Goal: Check status

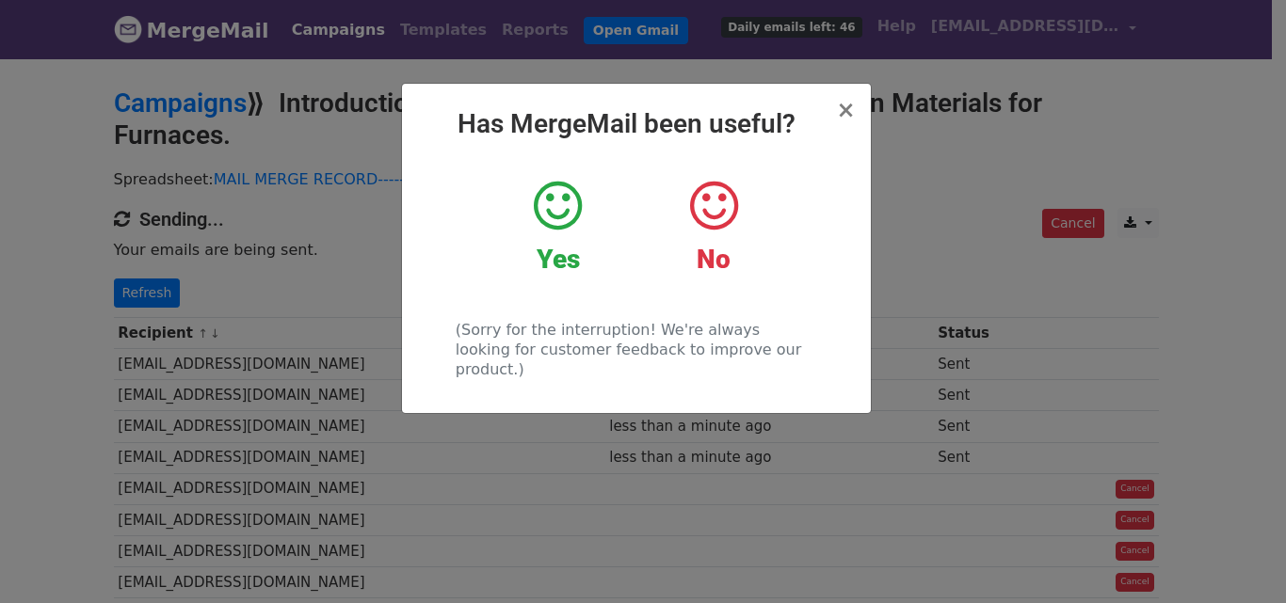
click at [568, 256] on strong "Yes" at bounding box center [557, 259] width 43 height 31
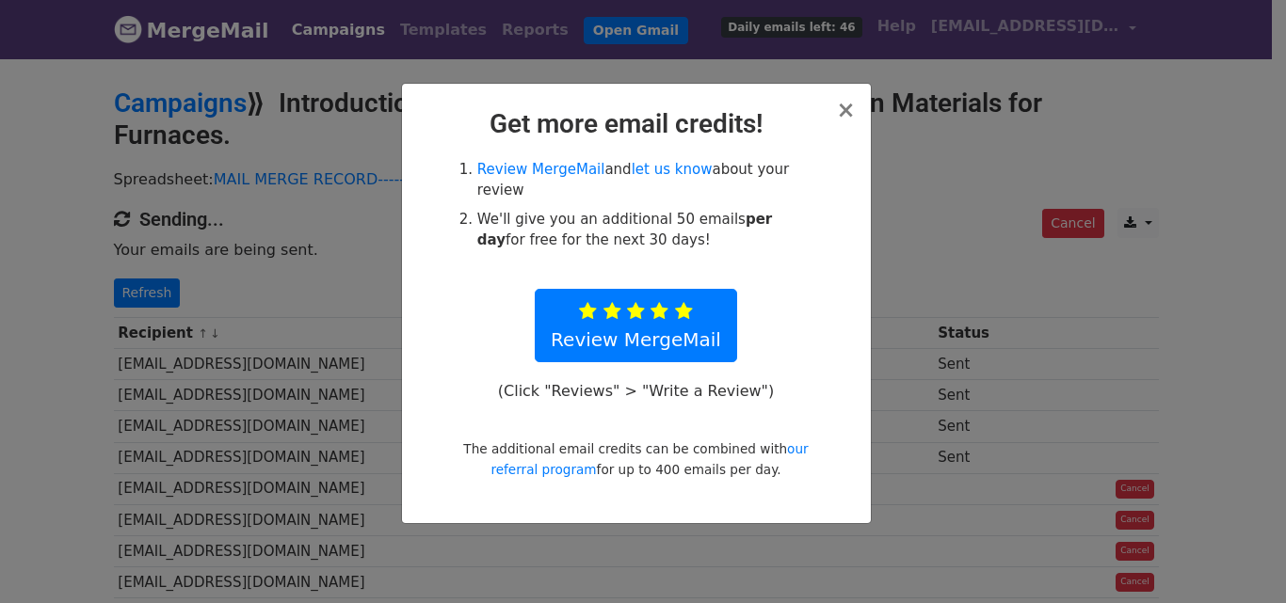
click at [786, 238] on div "Review MergeMail and let us know about your review We'll give you an additional…" at bounding box center [635, 319] width 389 height 321
click at [850, 112] on span "×" at bounding box center [845, 110] width 19 height 26
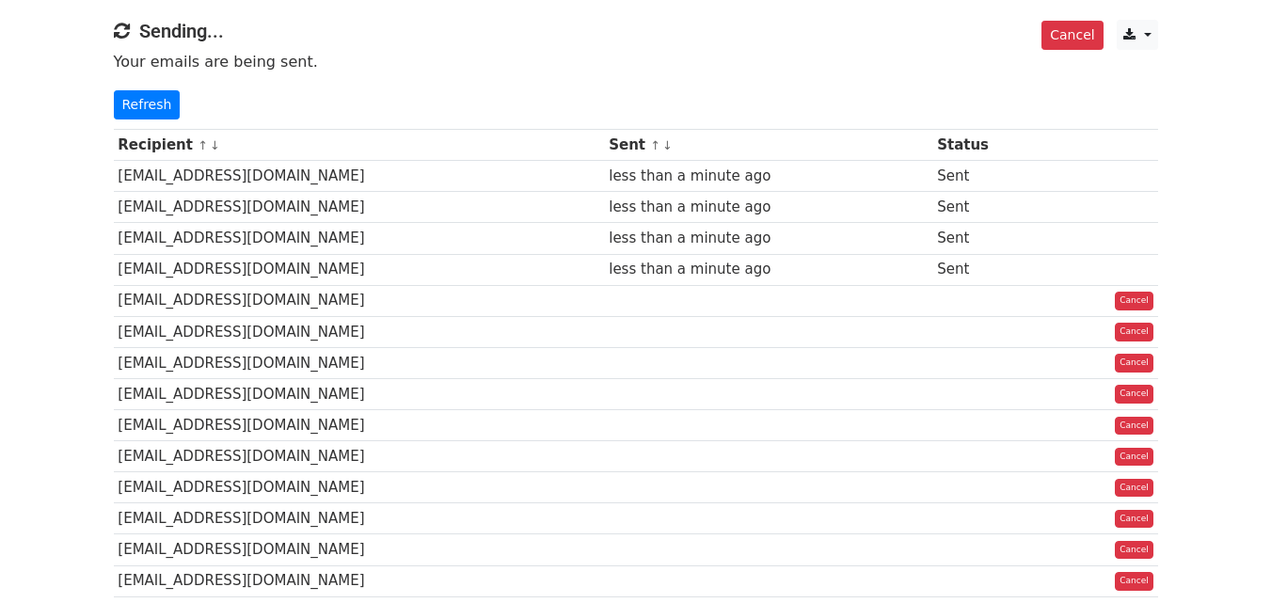
scroll to position [282, 0]
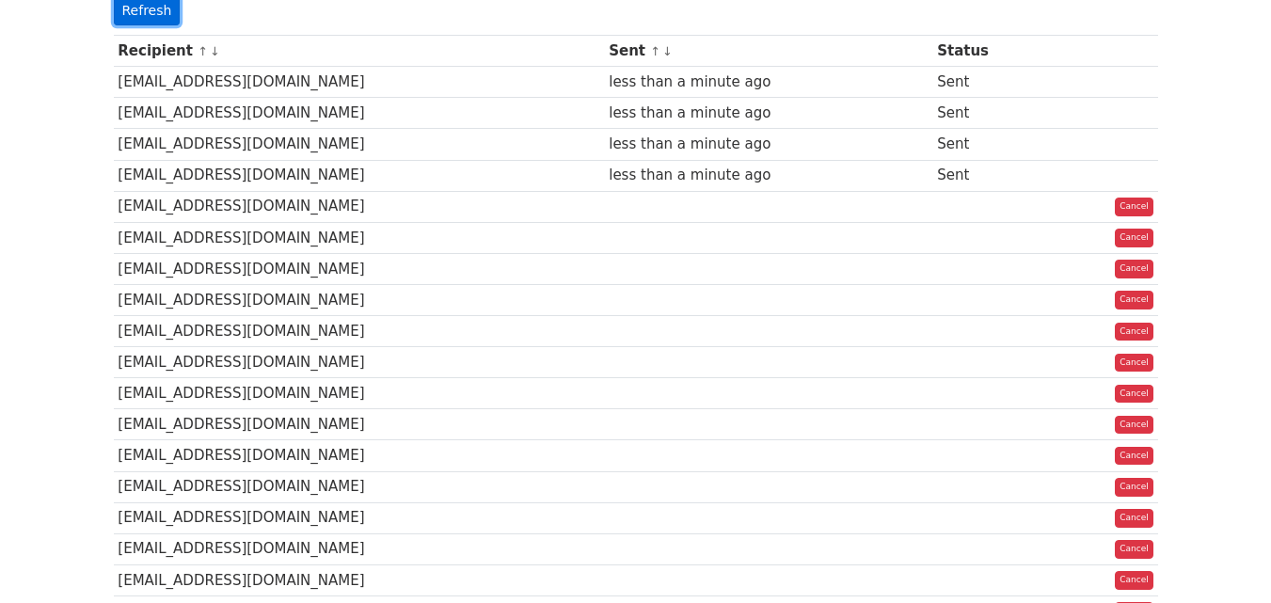
click at [139, 8] on link "Refresh" at bounding box center [147, 10] width 67 height 29
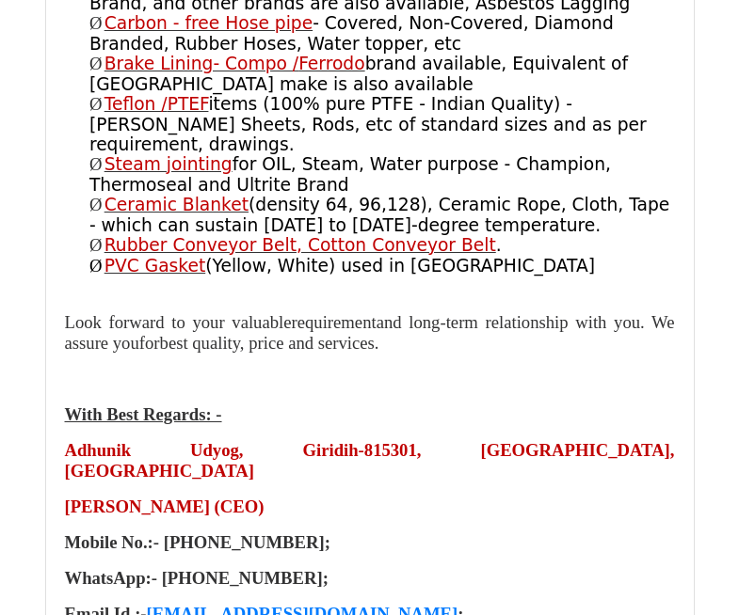
scroll to position [1976, 0]
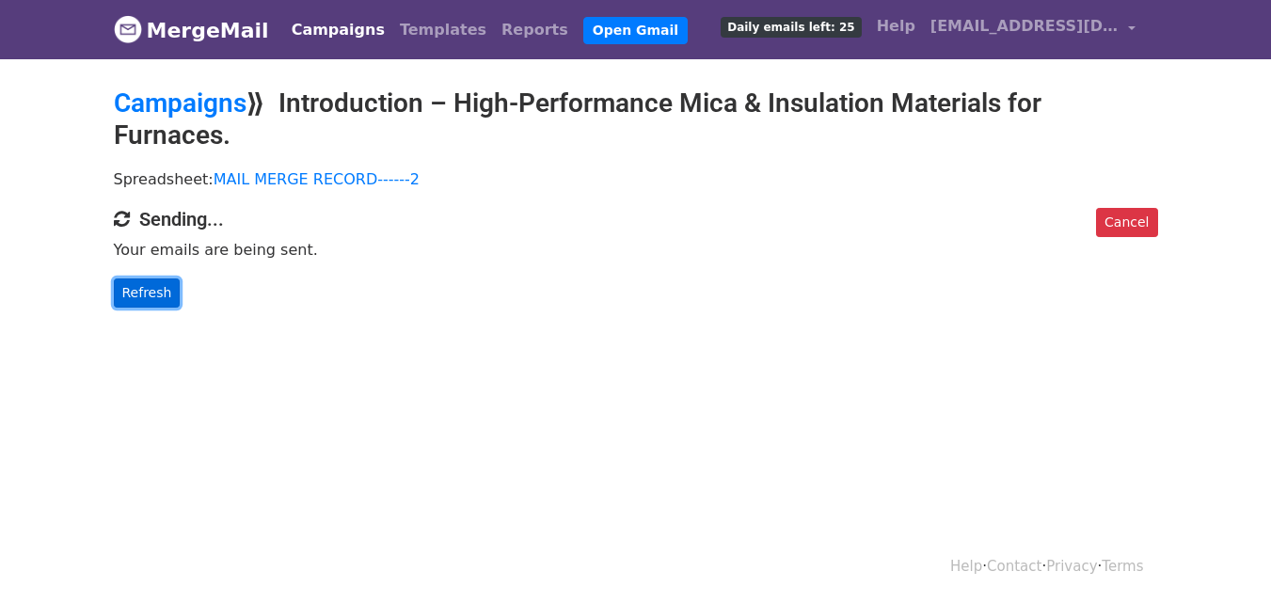
click at [140, 293] on link "Refresh" at bounding box center [147, 293] width 67 height 29
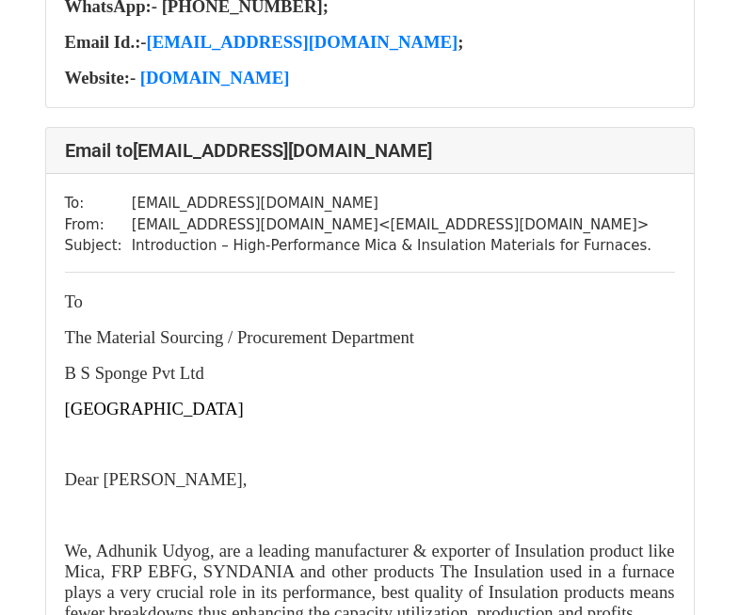
scroll to position [1976, 0]
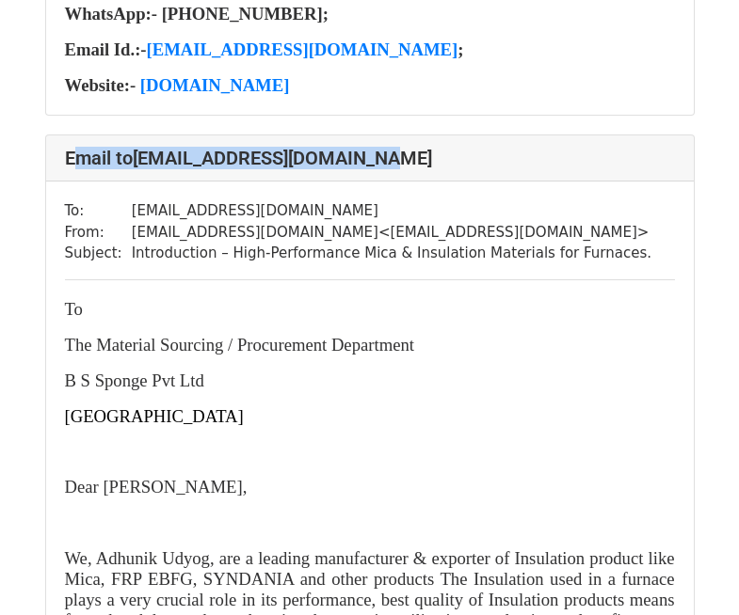
drag, startPoint x: 422, startPoint y: 143, endPoint x: 52, endPoint y: 162, distance: 370.3
click at [52, 162] on div "Email to bsspongefactory@gmail.com" at bounding box center [369, 159] width 647 height 46
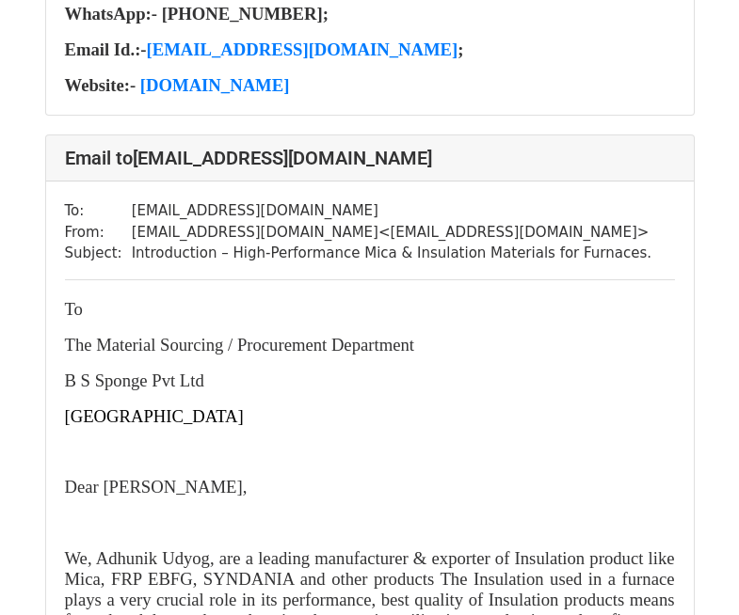
click at [464, 407] on p "[GEOGRAPHIC_DATA]" at bounding box center [370, 417] width 610 height 21
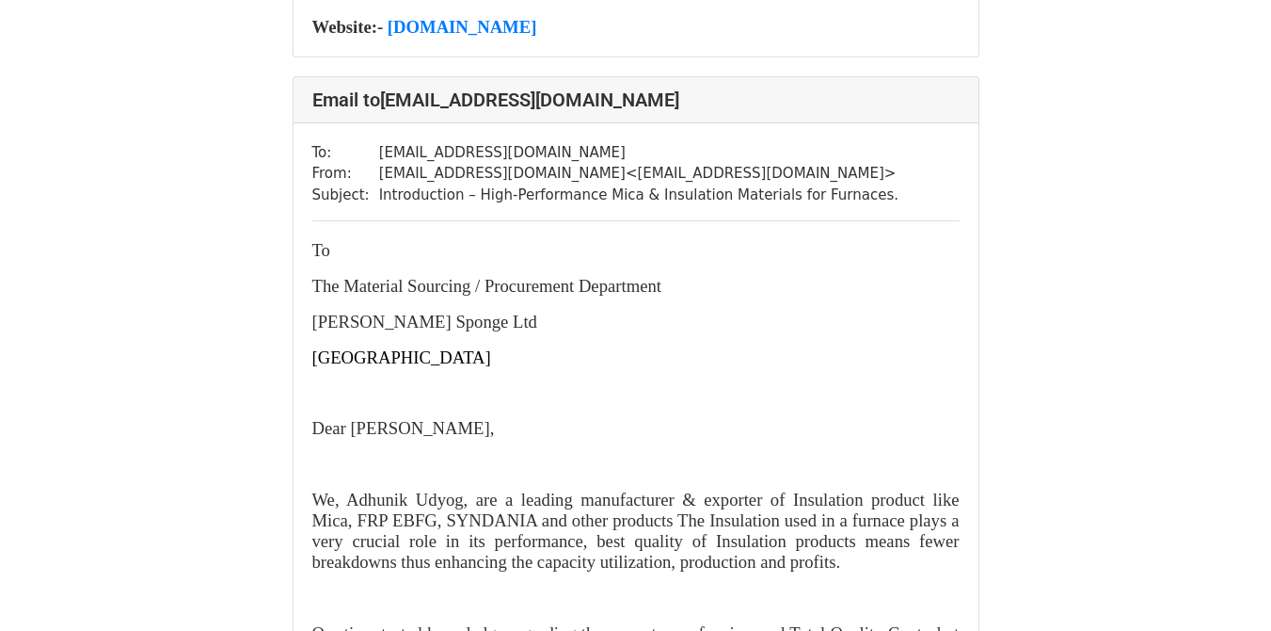
scroll to position [23433, 0]
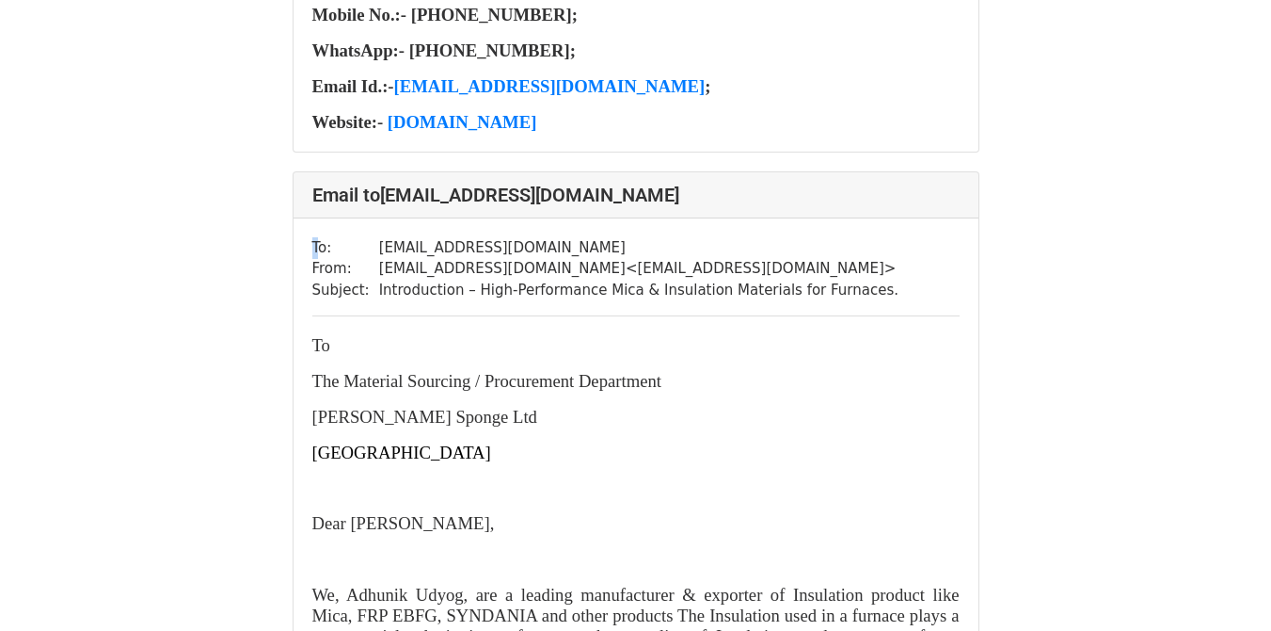
drag, startPoint x: 318, startPoint y: 279, endPoint x: 840, endPoint y: 330, distance: 524.9
drag, startPoint x: 693, startPoint y: 317, endPoint x: 603, endPoint y: 379, distance: 108.9
click at [603, 356] on p "To" at bounding box center [635, 345] width 647 height 21
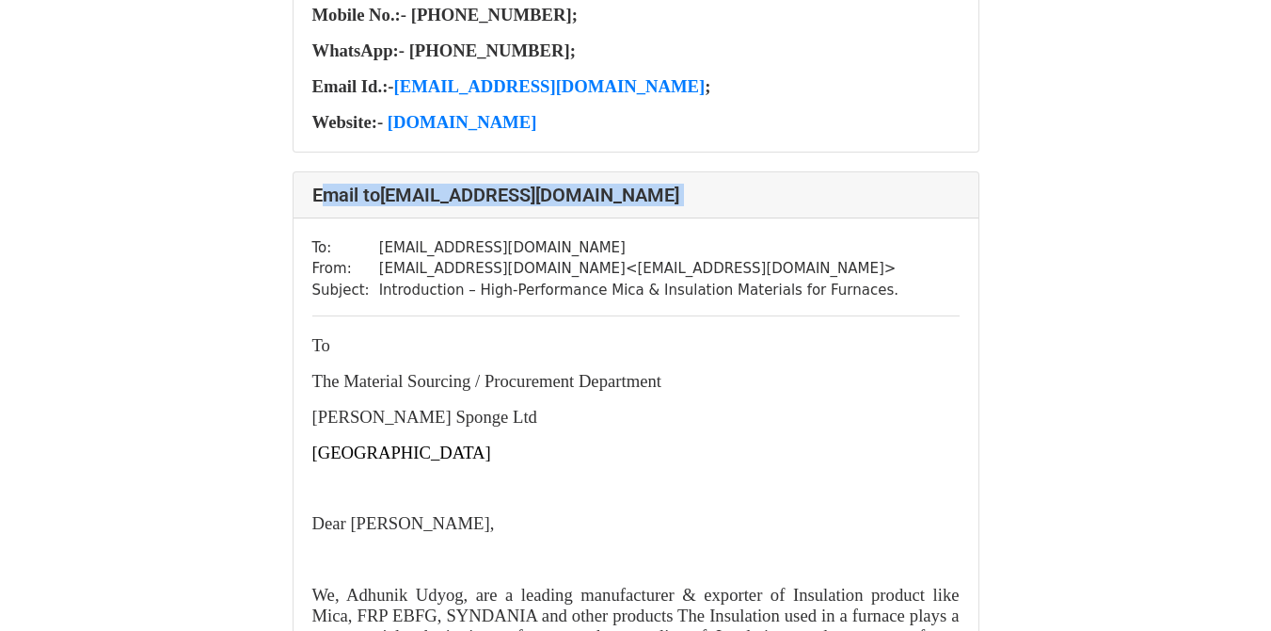
drag, startPoint x: 308, startPoint y: 229, endPoint x: 846, endPoint y: 330, distance: 547.8
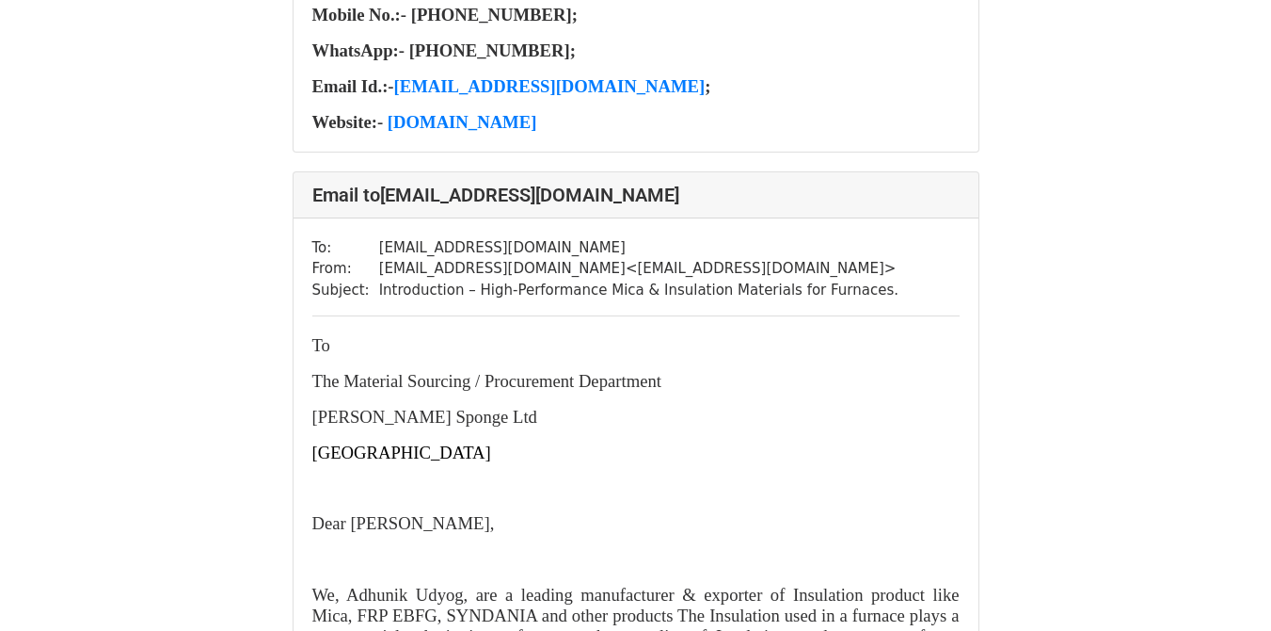
click at [738, 463] on p "[GEOGRAPHIC_DATA]" at bounding box center [635, 452] width 647 height 21
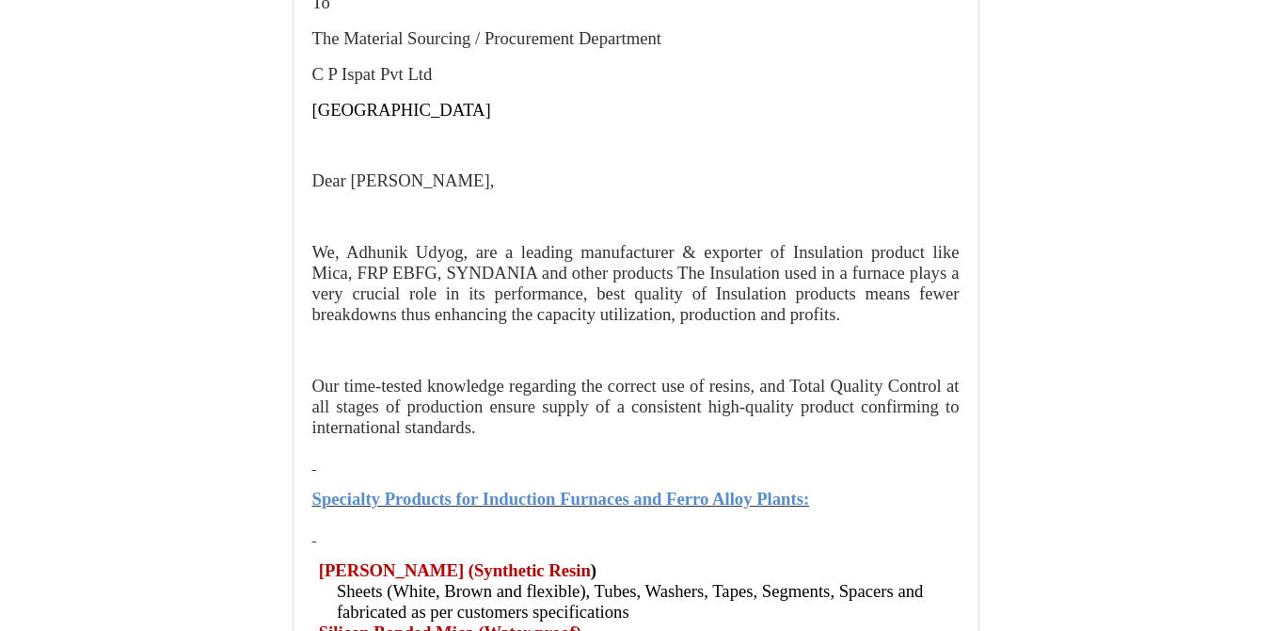
scroll to position [30302, 0]
